Goal: Information Seeking & Learning: Learn about a topic

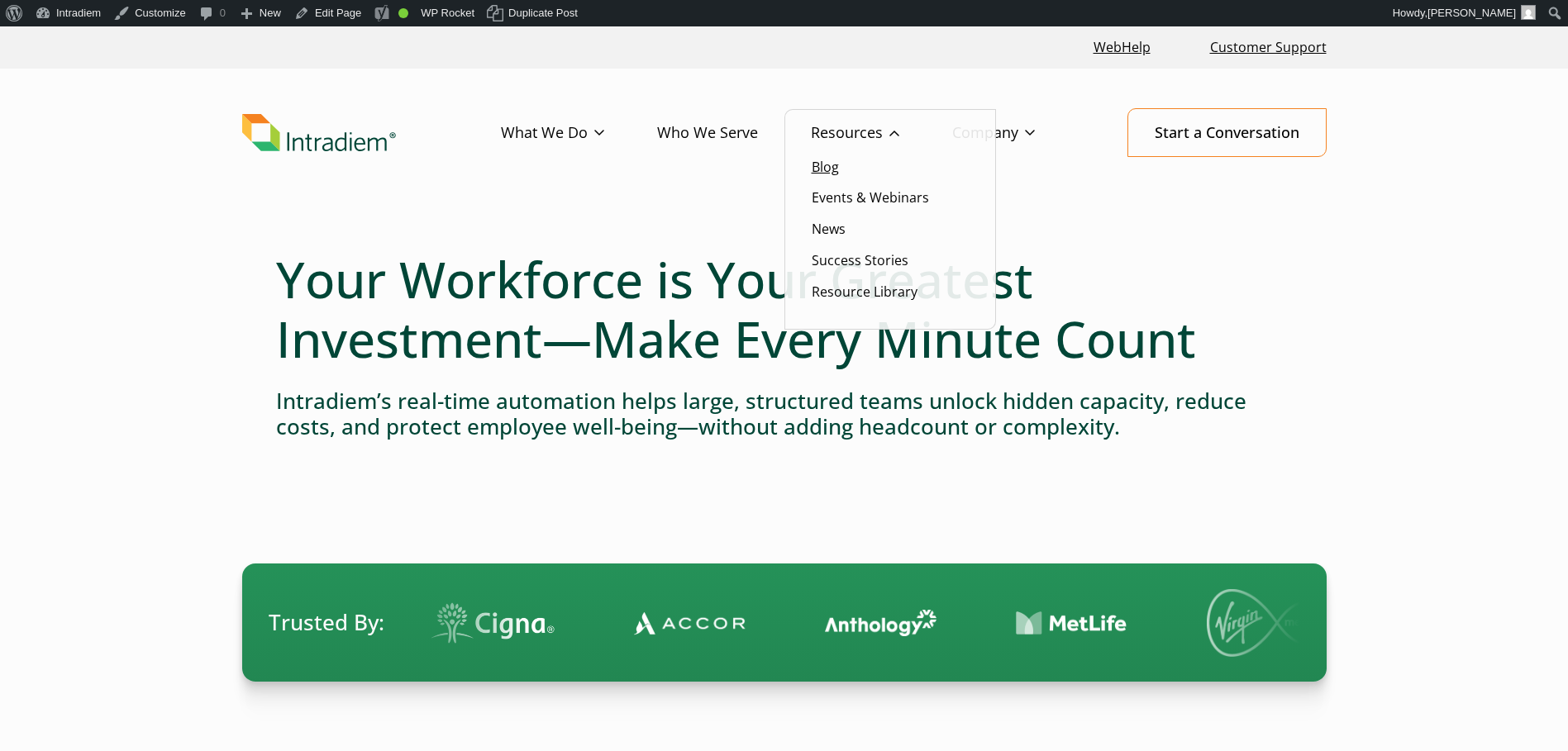
click at [830, 170] on link "Blog" at bounding box center [826, 167] width 27 height 18
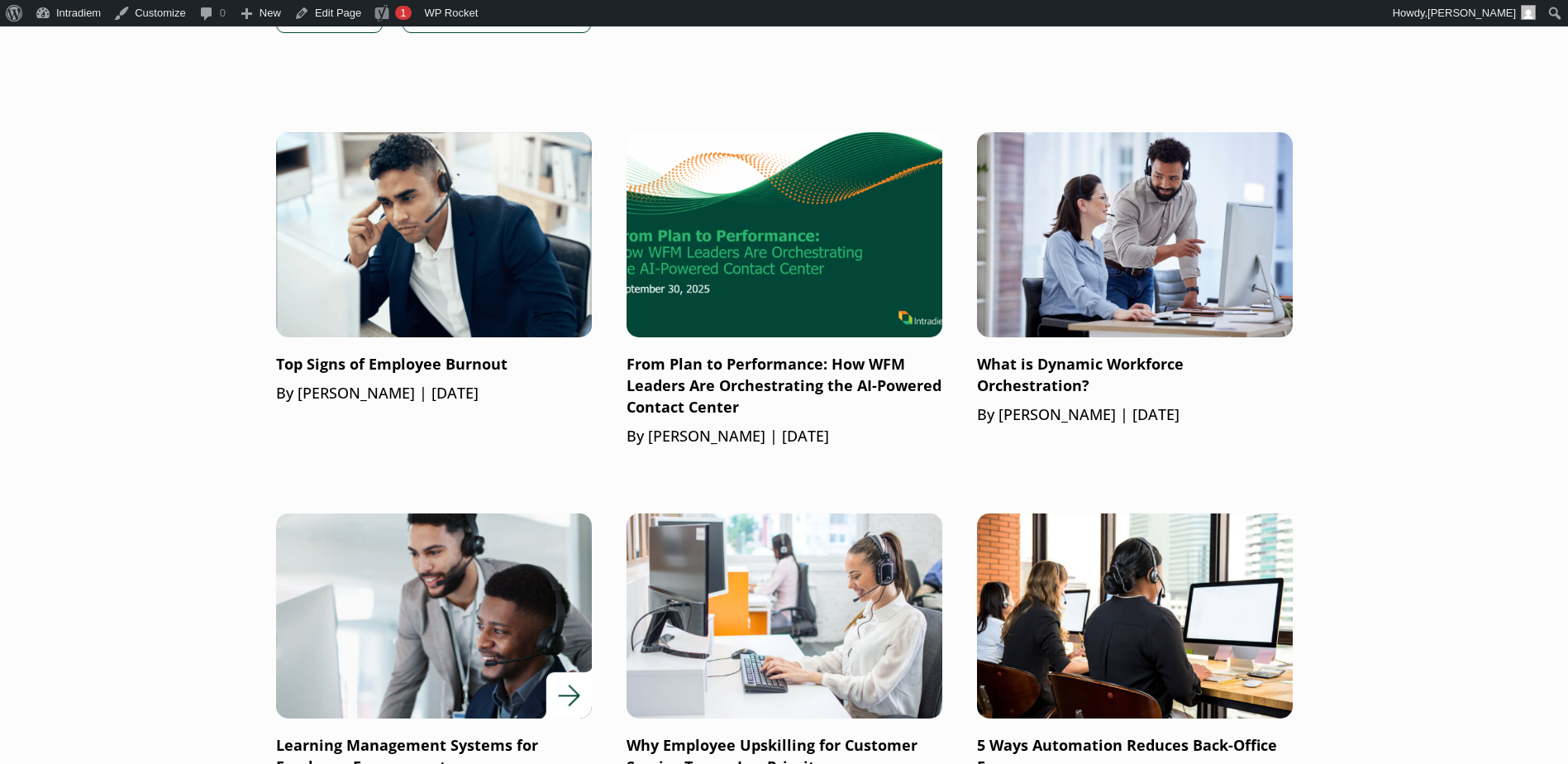
scroll to position [1075, 0]
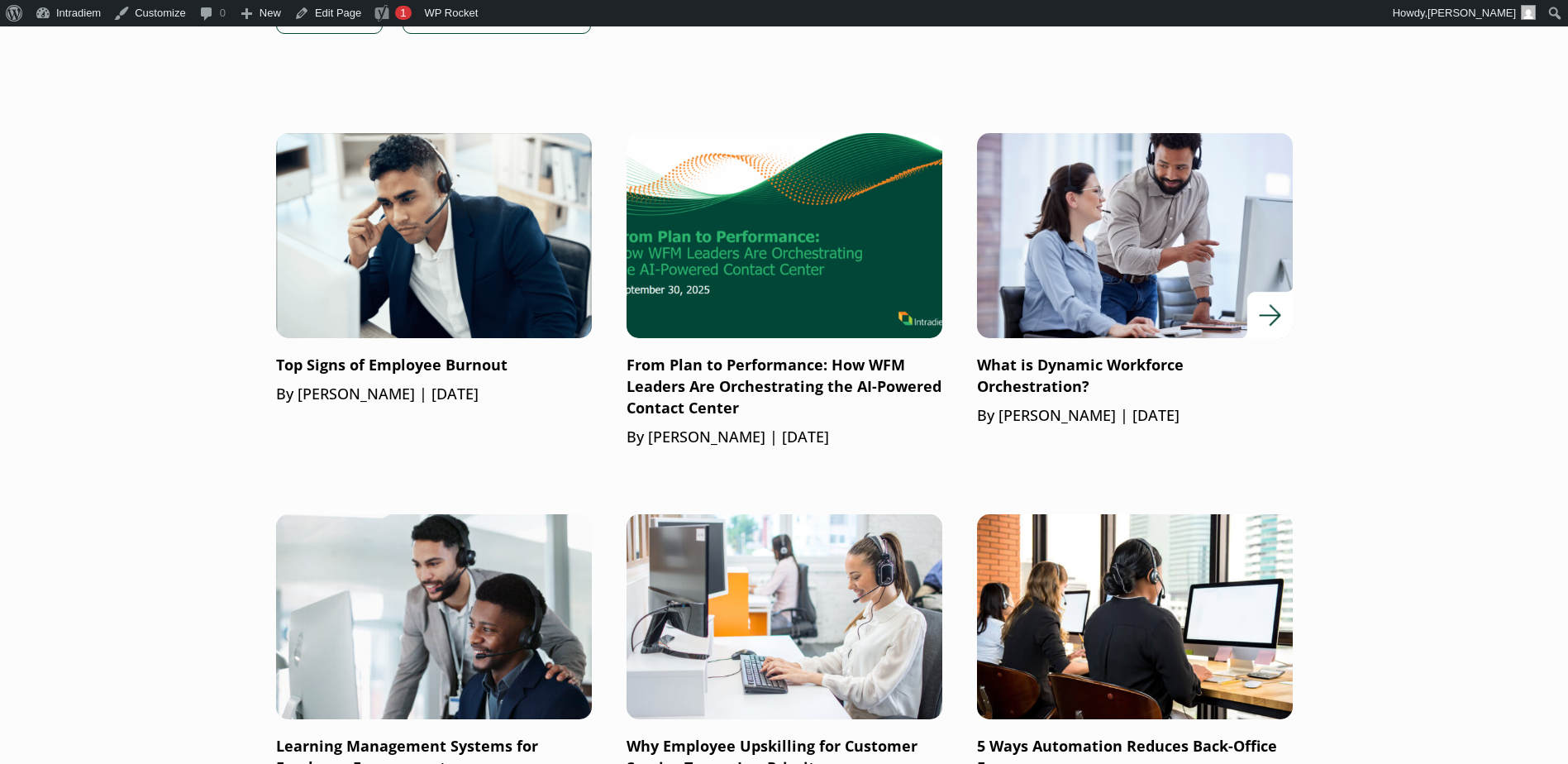
click at [1014, 350] on link "What is Dynamic Workforce Orchestration? By Barrett Bolton | July 24, 2025" at bounding box center [1135, 280] width 316 height 294
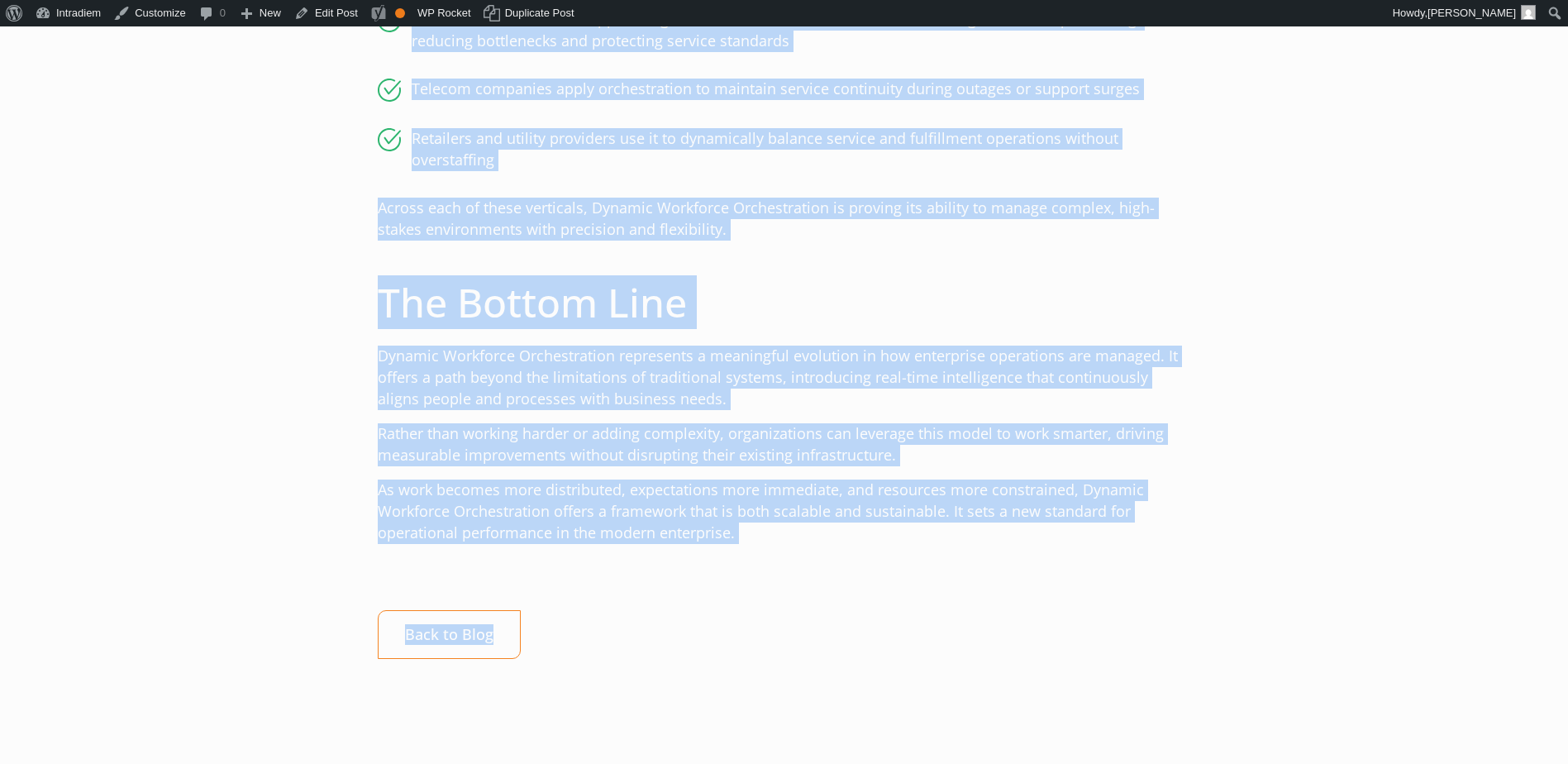
scroll to position [2977, 0]
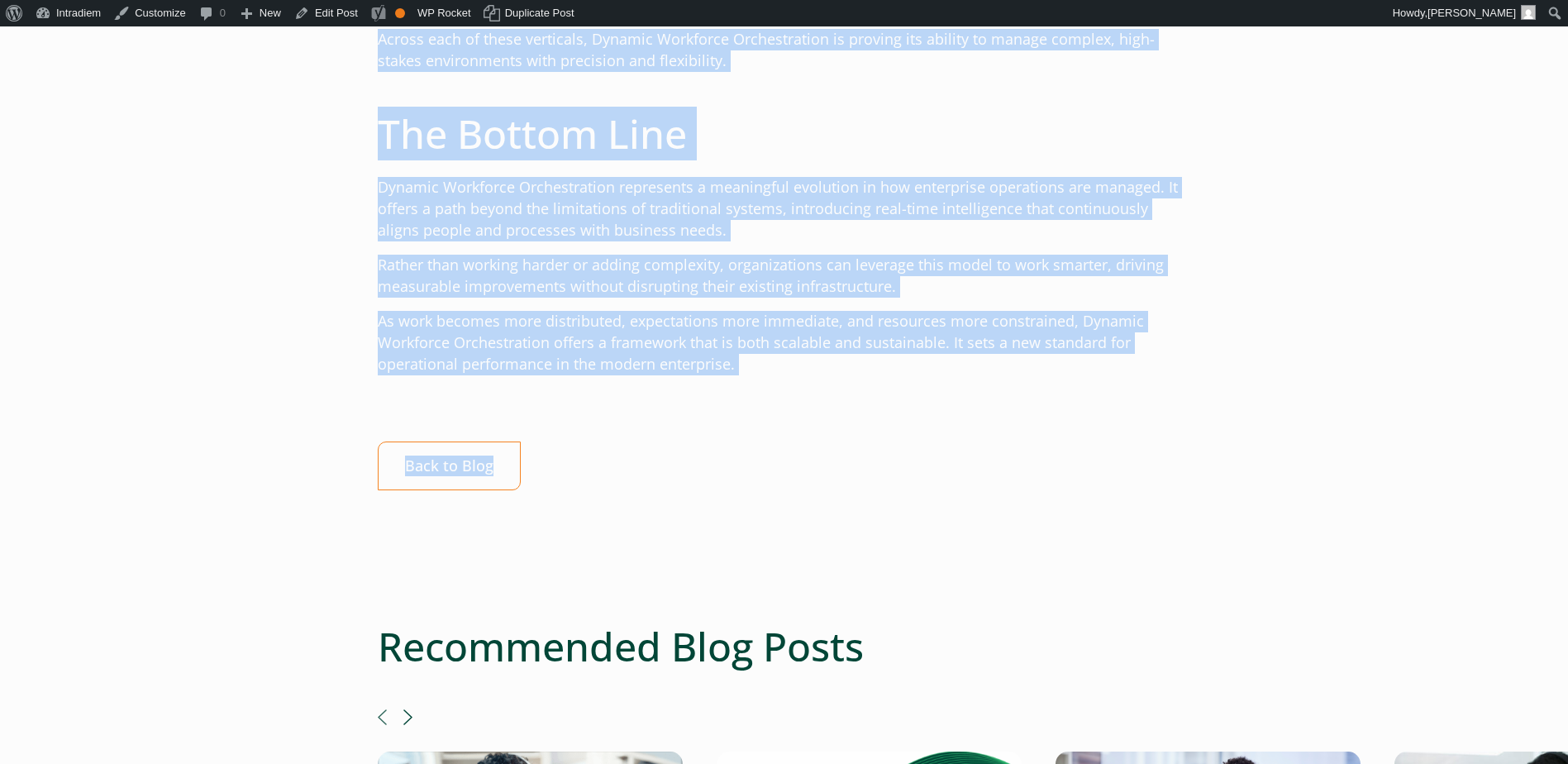
drag, startPoint x: 759, startPoint y: 238, endPoint x: 785, endPoint y: 366, distance: 130.6
copy div "What is Dynamic Workforce Orchestration? Published: July 24, 2025 | By: Barrett…"
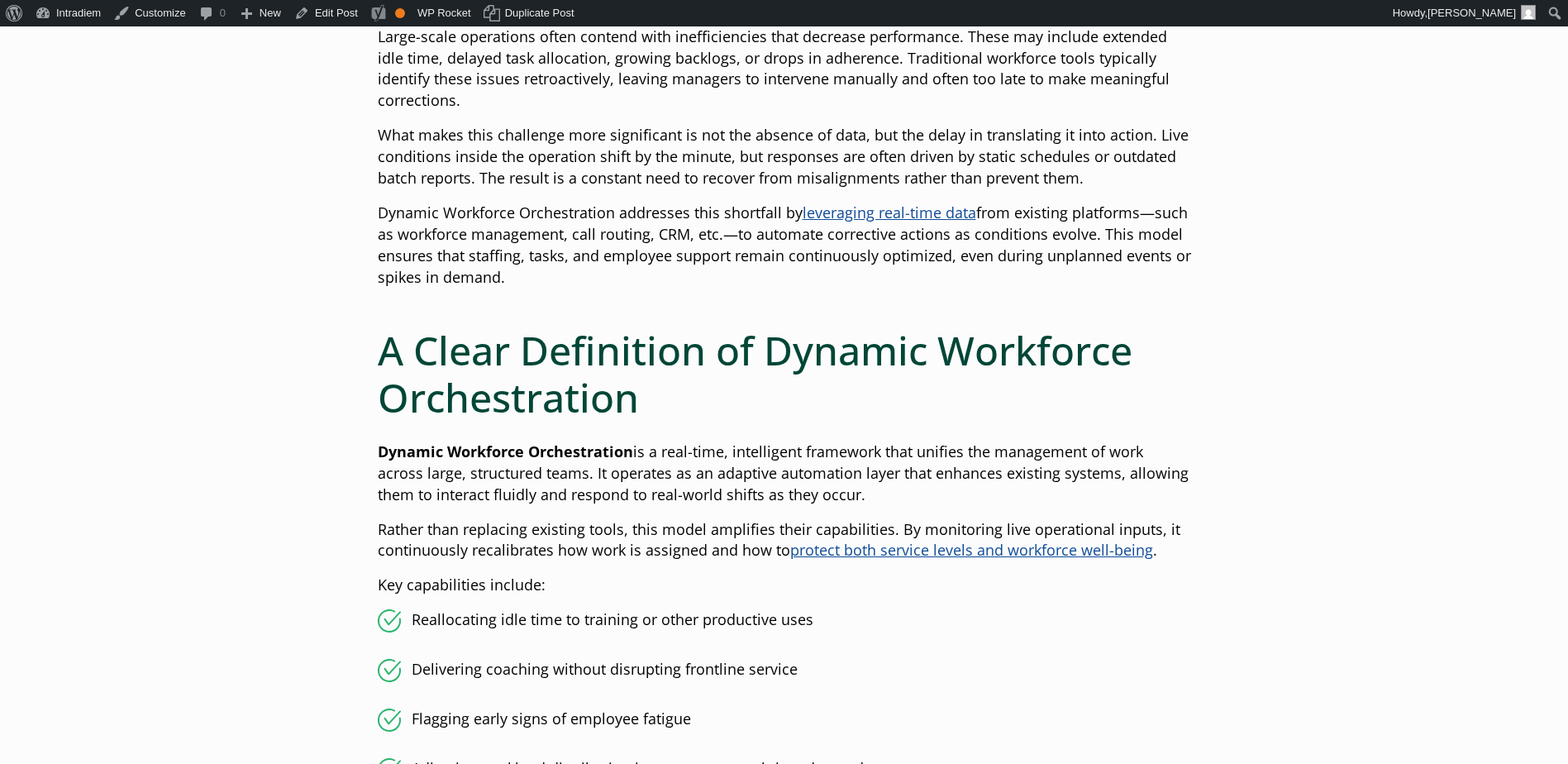
scroll to position [744, 0]
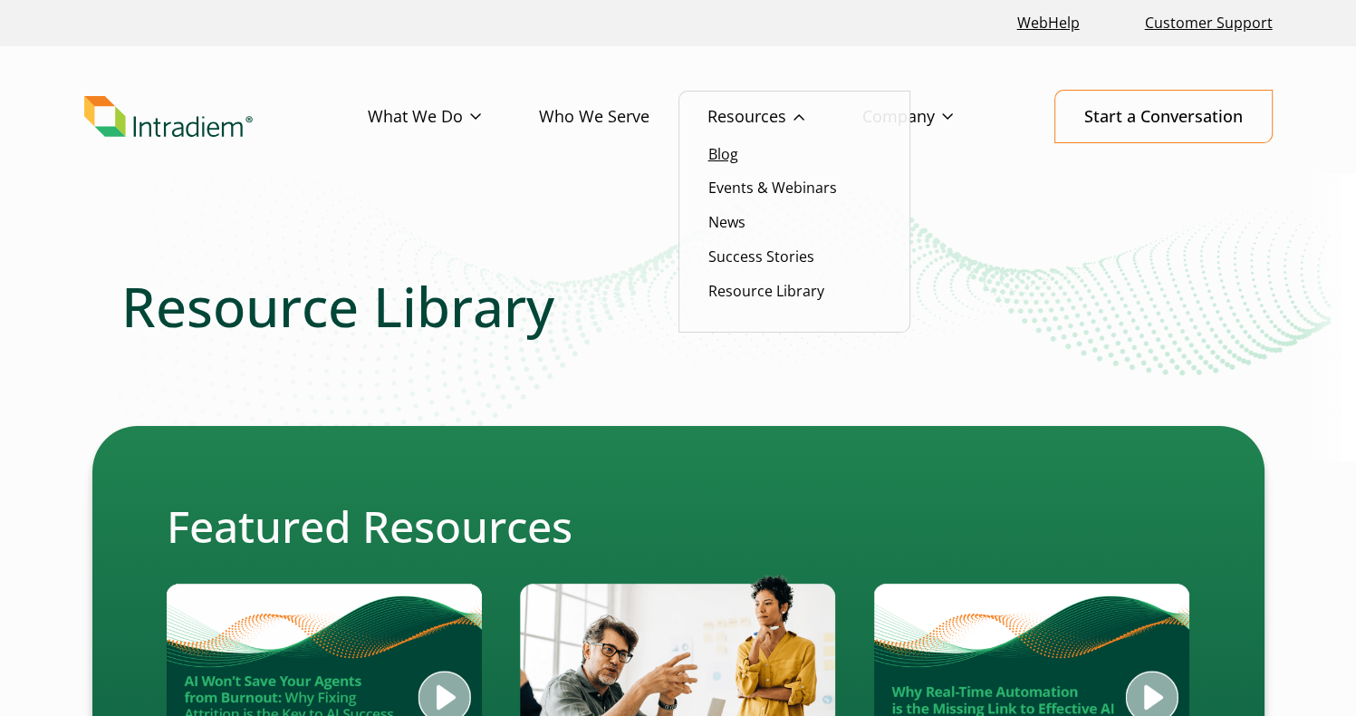
click at [728, 155] on link "Blog" at bounding box center [723, 154] width 30 height 20
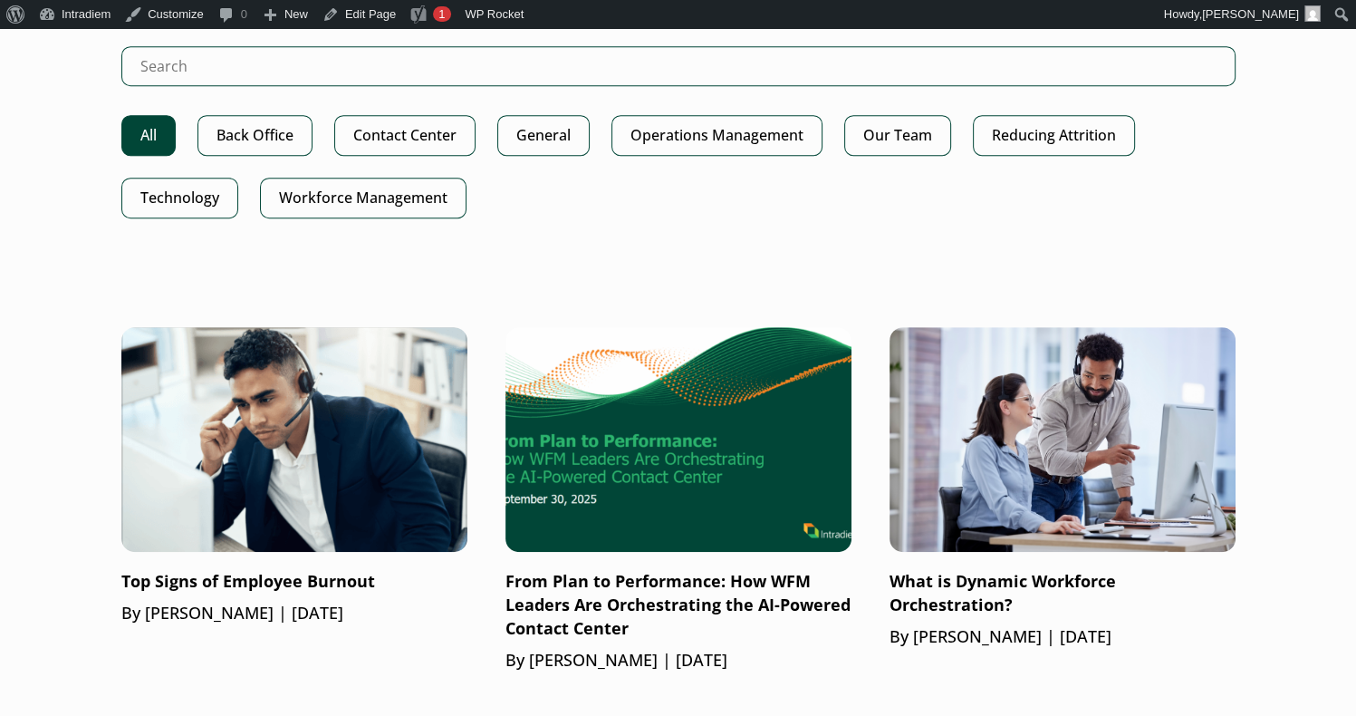
scroll to position [1178, 0]
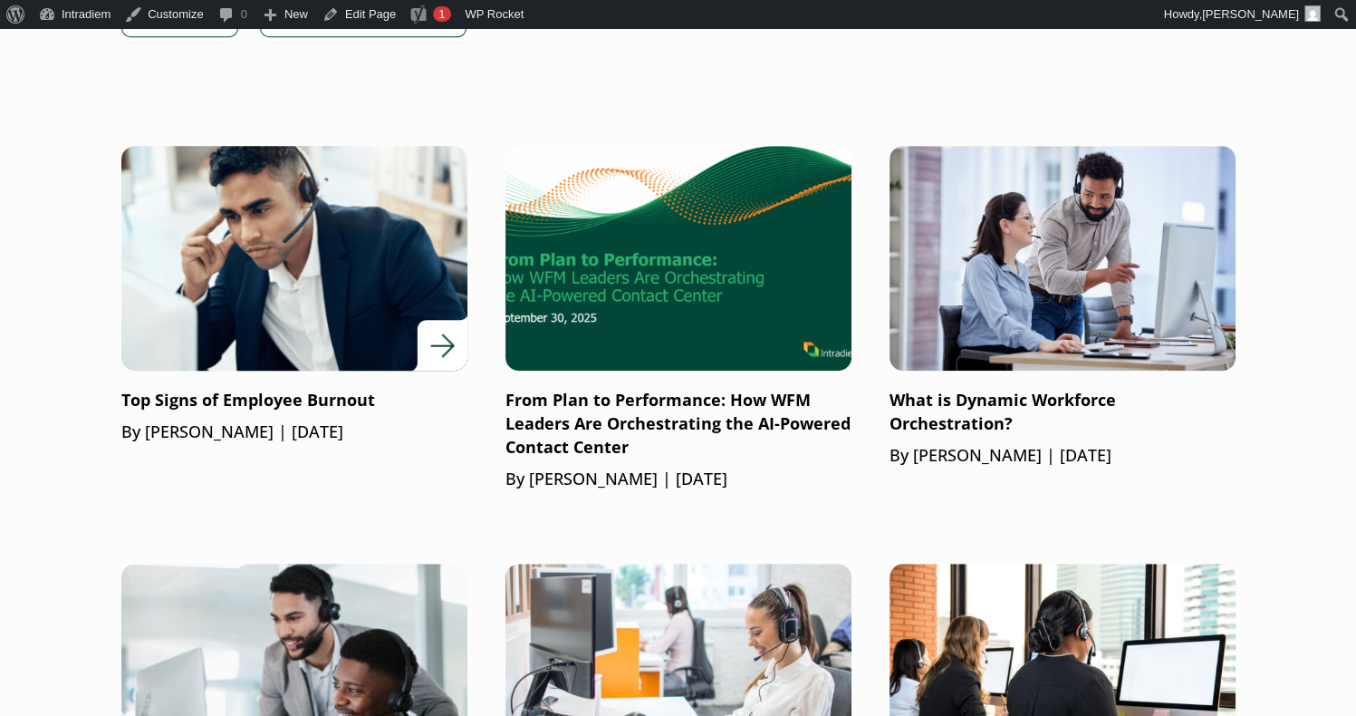
click at [293, 398] on p "Top Signs of Employee Burnout" at bounding box center [294, 401] width 346 height 24
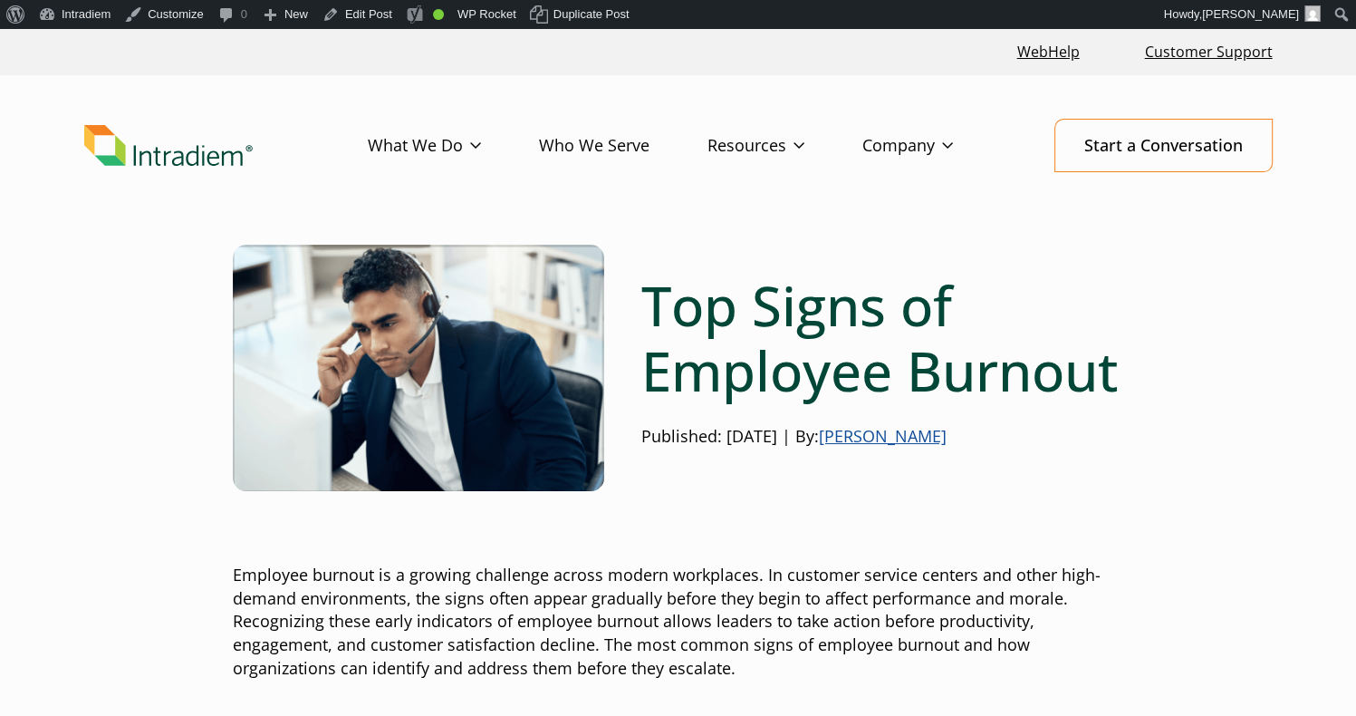
drag, startPoint x: 649, startPoint y: 276, endPoint x: 887, endPoint y: 396, distance: 265.7
click at [887, 396] on h1 "Top Signs of Employee Burnout" at bounding box center [882, 338] width 483 height 130
copy h1 "Top Signs of Employee Burnout"
